Goal: Obtain resource: Download file/media

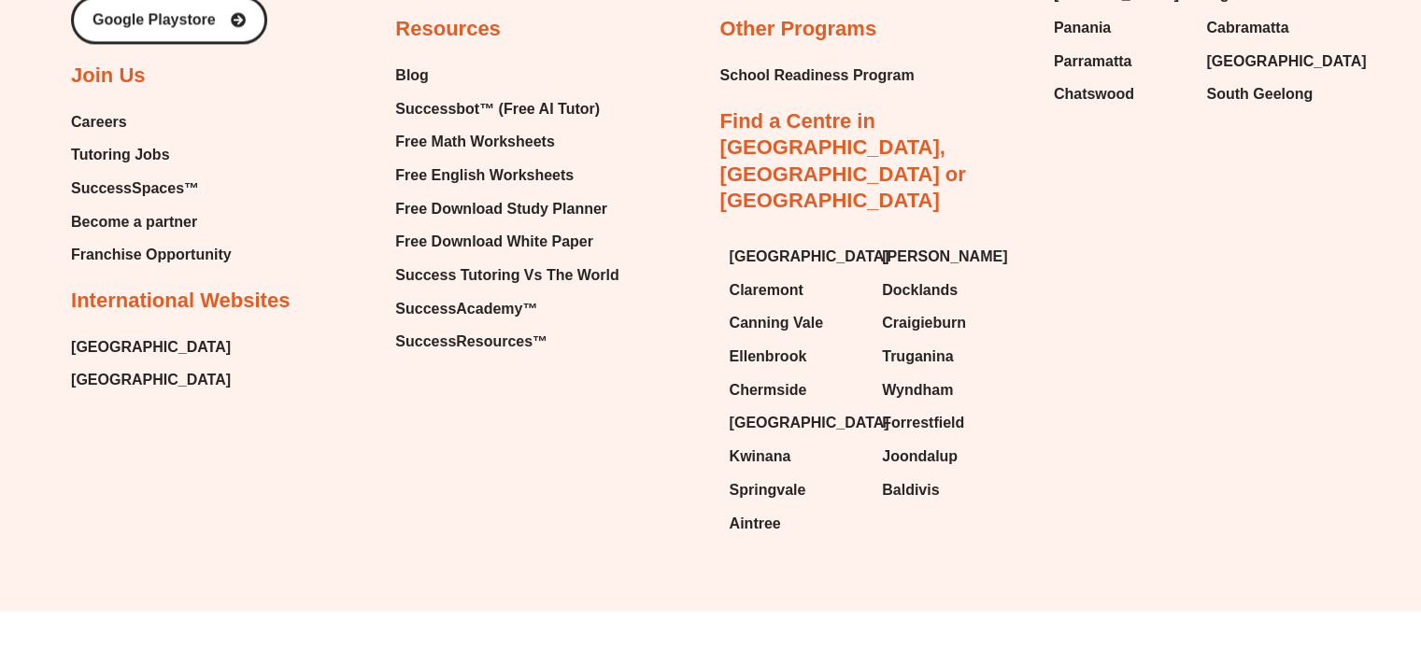
scroll to position [9948, 0]
click at [463, 329] on span "SuccessResources™" at bounding box center [471, 343] width 152 height 28
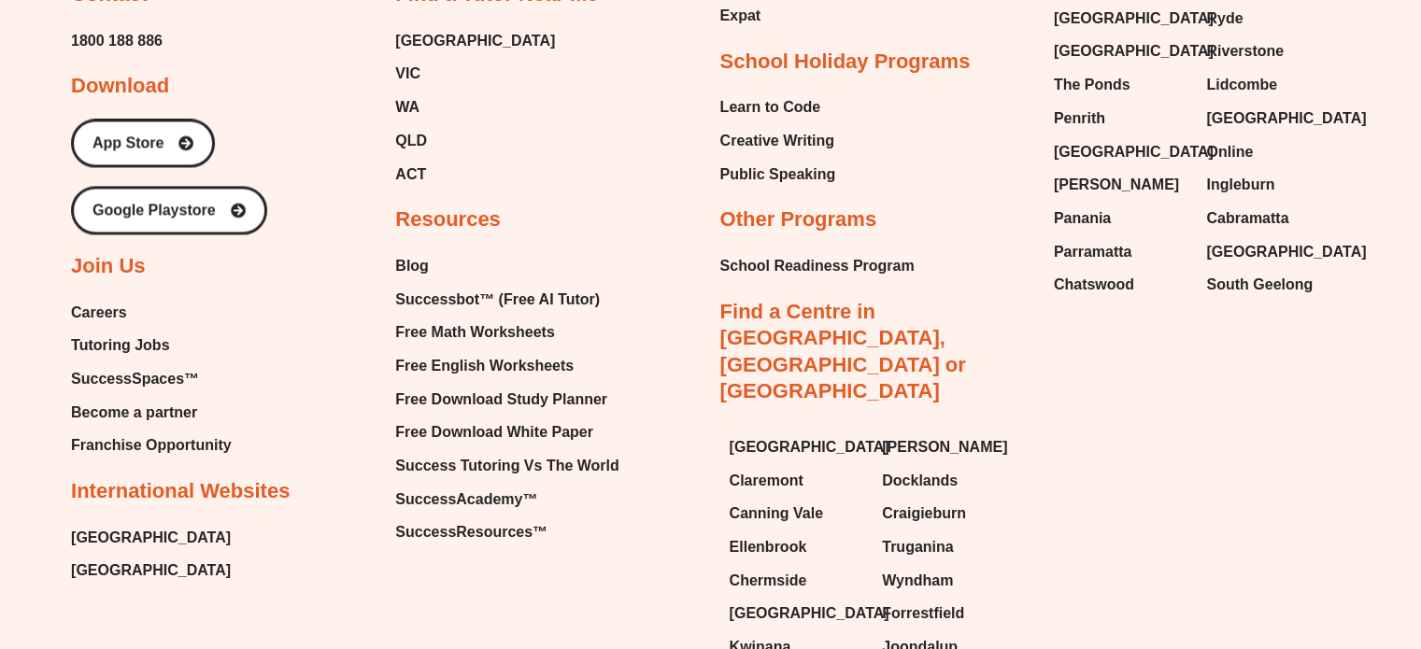
scroll to position [9754, 0]
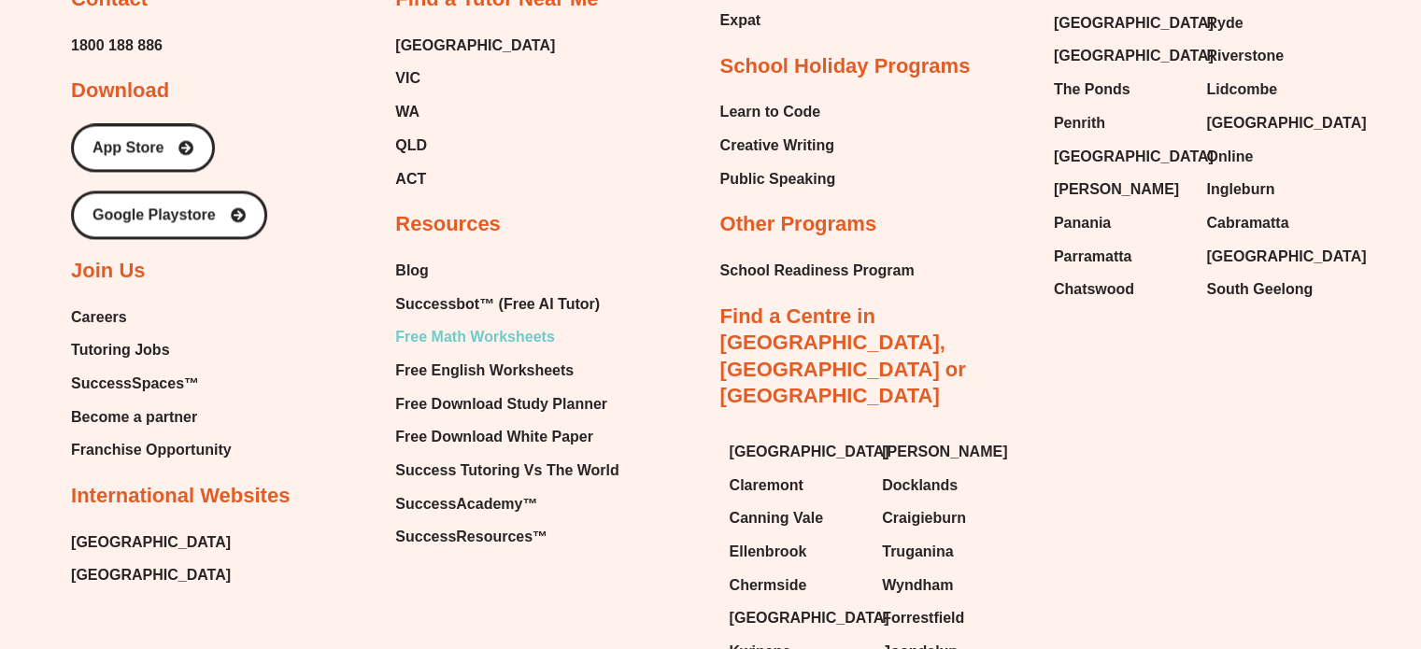
click at [448, 333] on span "Free Math Worksheets" at bounding box center [474, 337] width 159 height 28
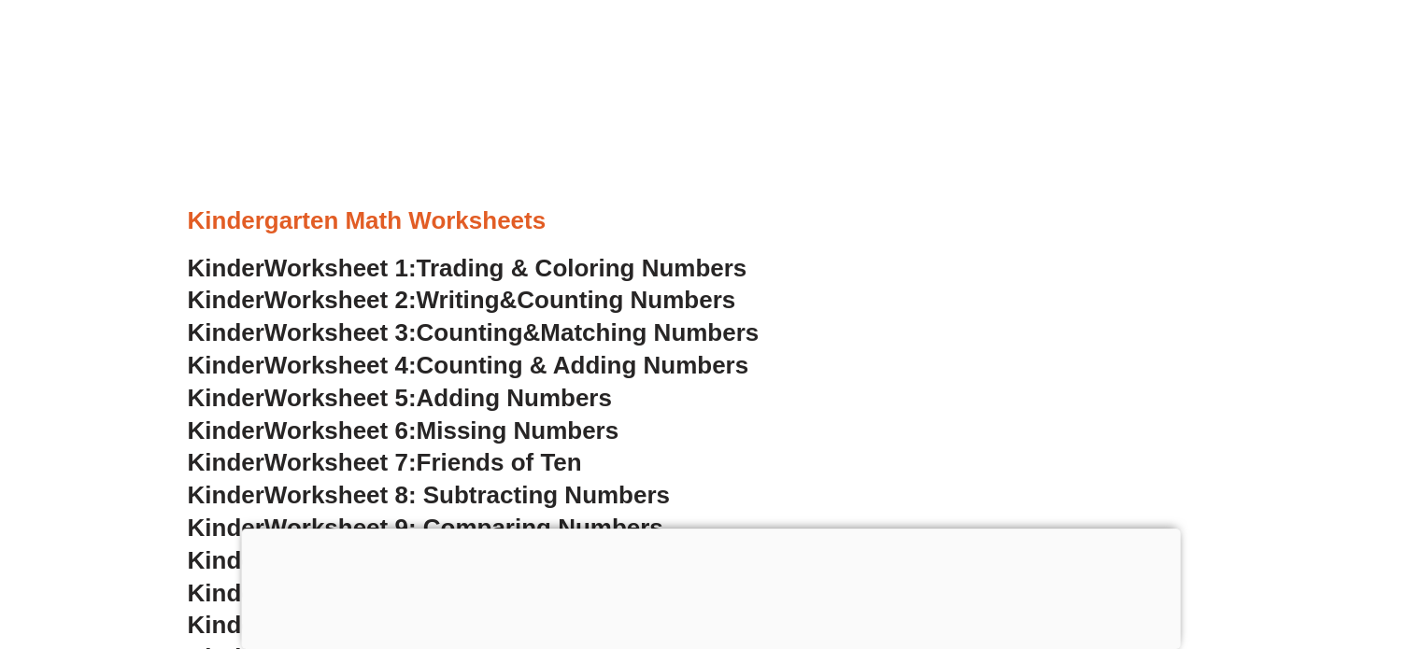
scroll to position [735, 0]
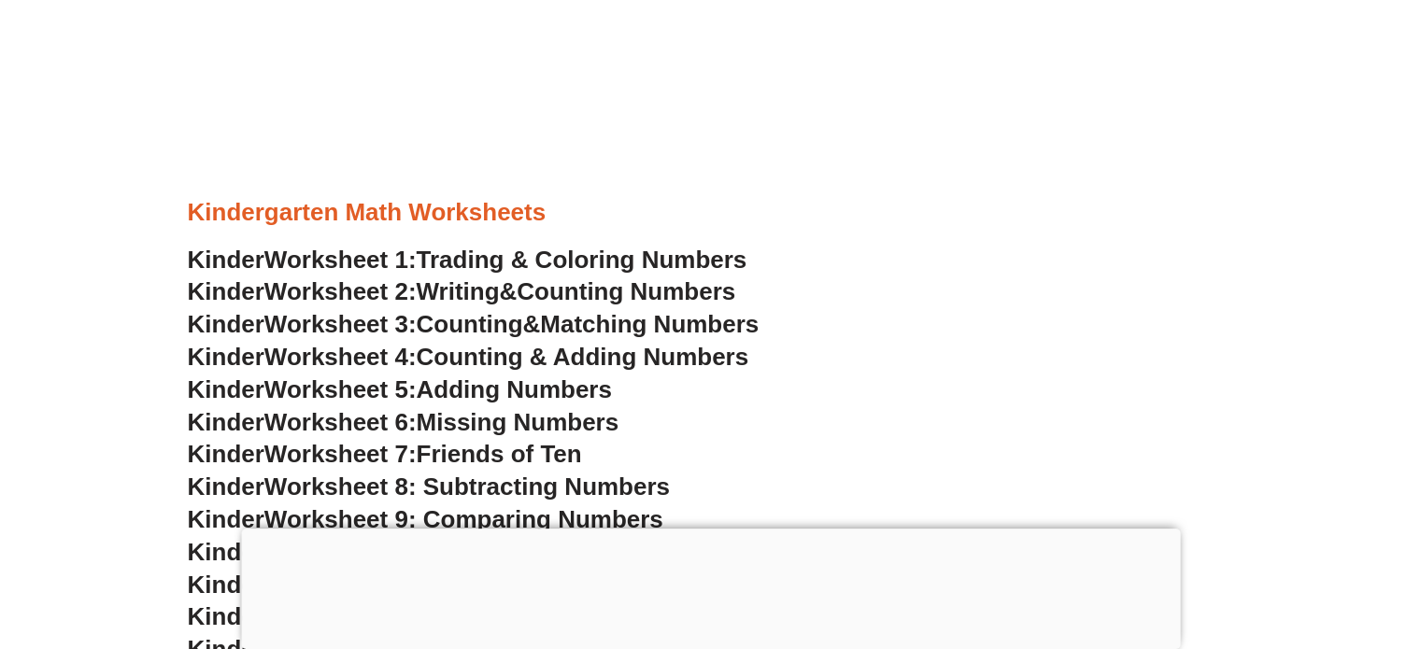
click at [711, 529] on div at bounding box center [710, 529] width 939 height 0
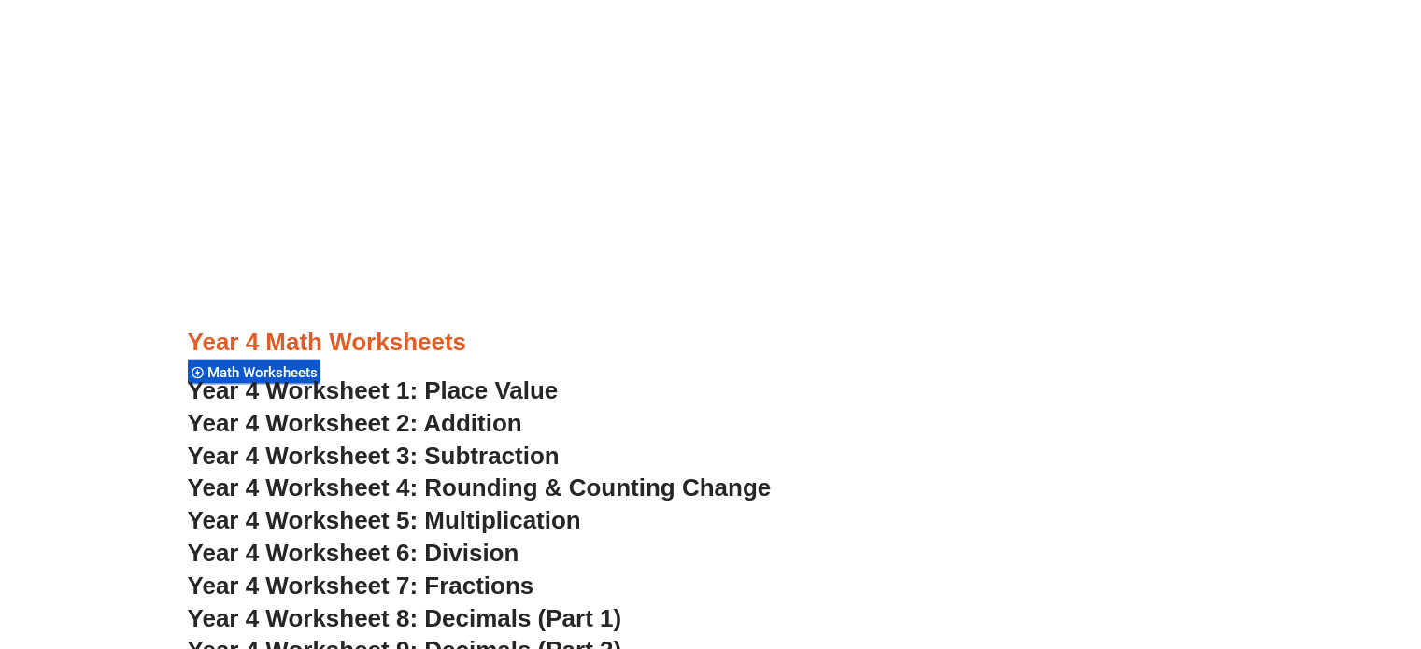
scroll to position [3192, 0]
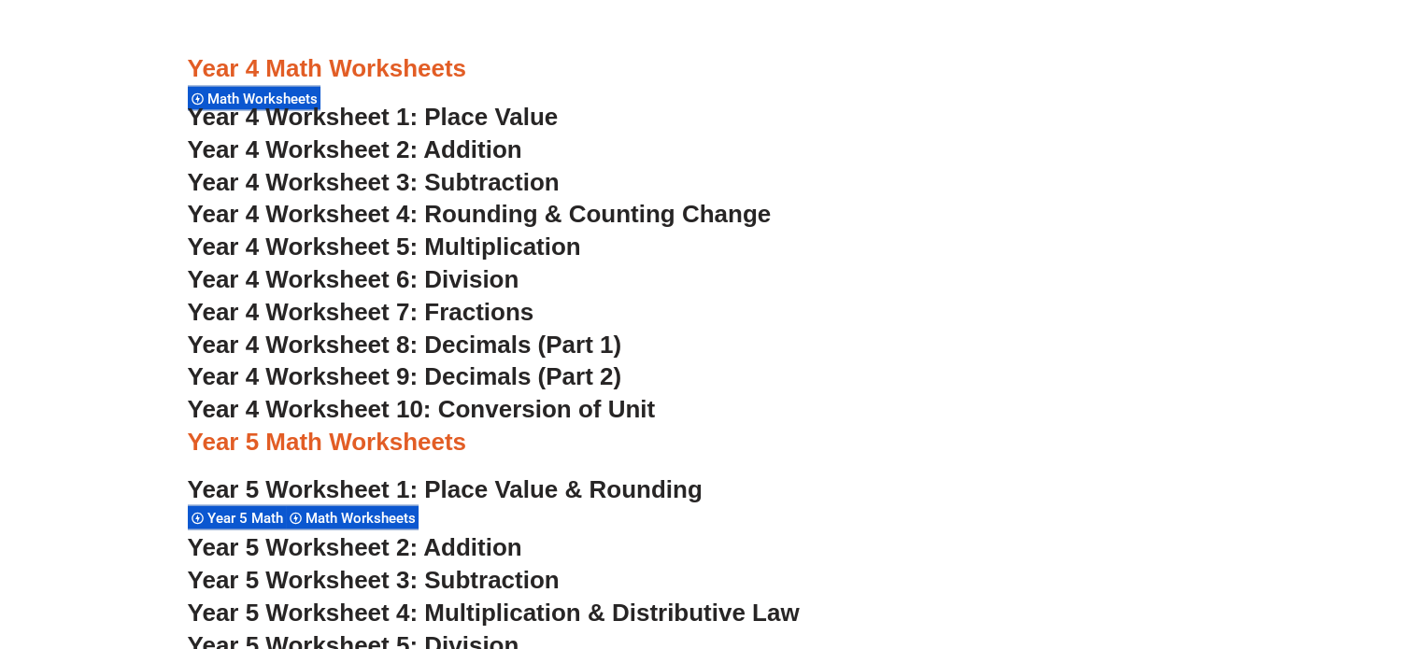
scroll to position [3461, 0]
